Goal: Find contact information: Find contact information

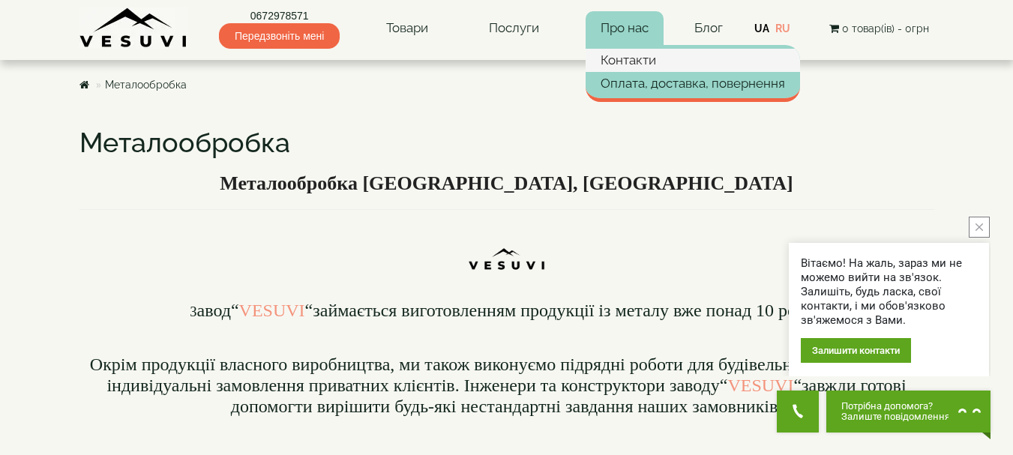
click at [627, 60] on link "Контакти" at bounding box center [692, 60] width 214 height 22
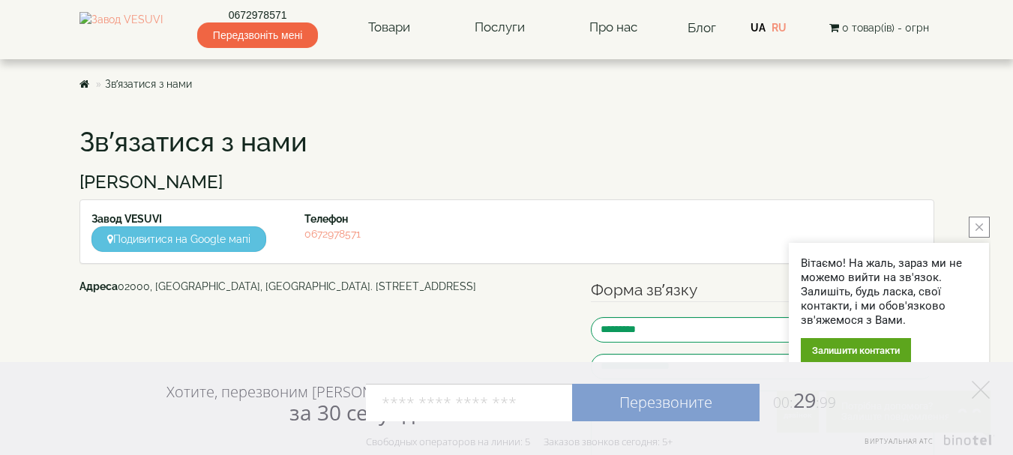
click at [981, 230] on icon "close button" at bounding box center [978, 226] width 7 height 7
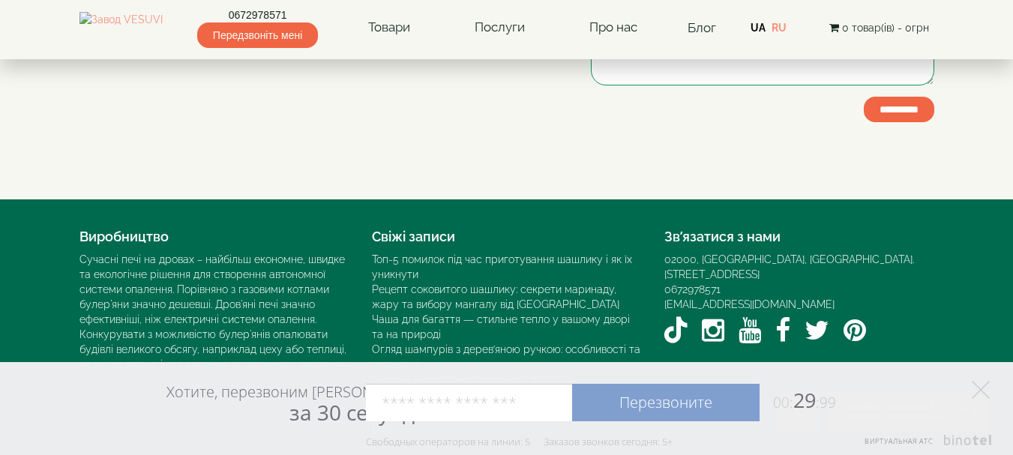
scroll to position [469, 0]
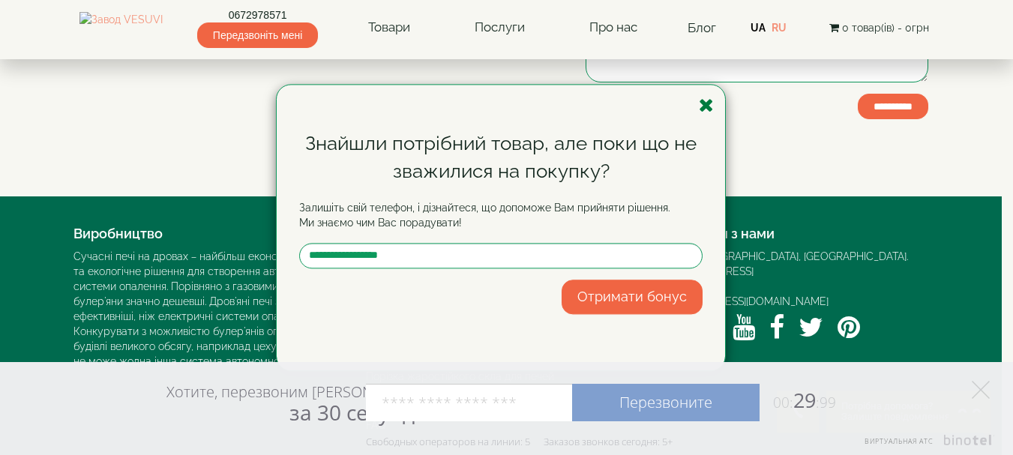
click at [706, 103] on icon "button" at bounding box center [706, 105] width 15 height 19
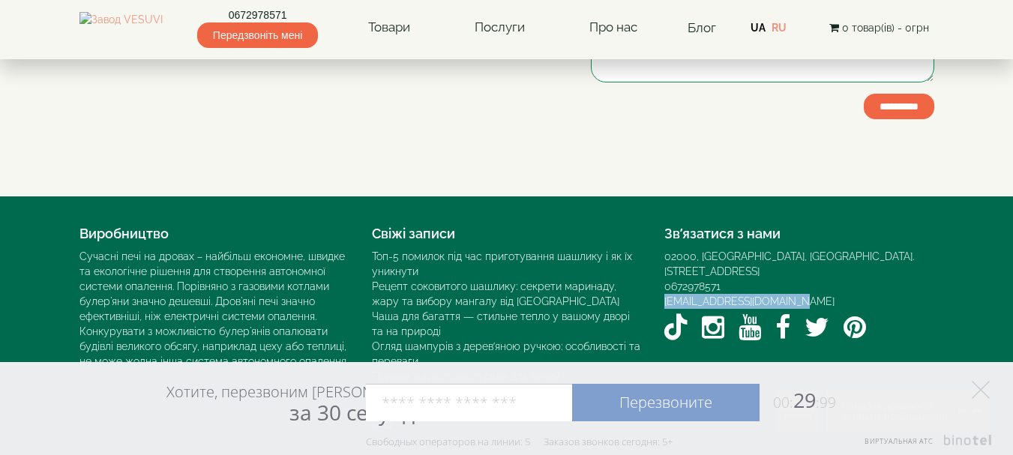
drag, startPoint x: 804, startPoint y: 280, endPoint x: 663, endPoint y: 286, distance: 141.8
click at [663, 286] on div "Зв’язатися з нами 02000, Україна, м. Київ, Мисливський провулок, 1Б 0672978571 …" at bounding box center [799, 282] width 292 height 127
copy link "[EMAIL_ADDRESS][DOMAIN_NAME]"
